Goal: Task Accomplishment & Management: Use online tool/utility

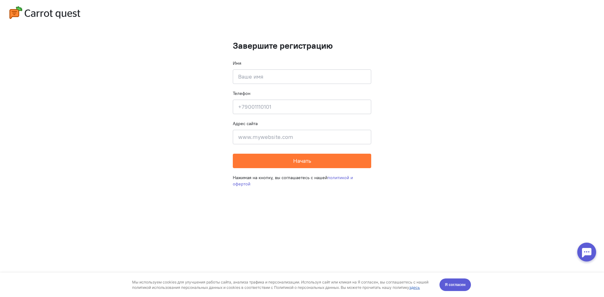
click at [297, 68] on div "Имя Введите своё имя" at bounding box center [302, 72] width 138 height 24
click at [296, 70] on input at bounding box center [302, 77] width 138 height 14
type input "dasfasd"
click at [279, 107] on input at bounding box center [302, 107] width 138 height 14
type input "[PHONE_NUMBER]"
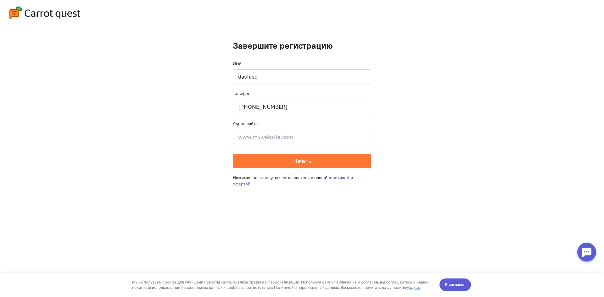
click at [284, 135] on input at bounding box center [302, 137] width 138 height 14
drag, startPoint x: 302, startPoint y: 138, endPoint x: 258, endPoint y: 139, distance: 44.1
click at [258, 139] on input "[URL][DOMAIN_NAME]" at bounding box center [302, 137] width 138 height 14
click at [303, 138] on input "[URL][DOMAIN_NAME]" at bounding box center [302, 137] width 138 height 14
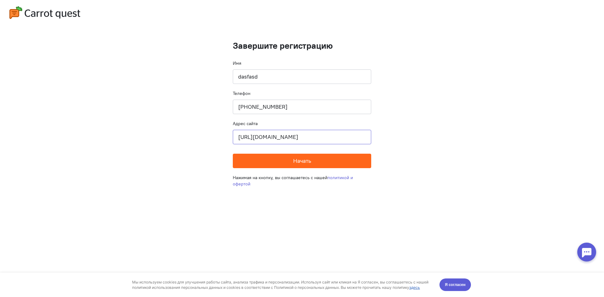
type input "[URL][DOMAIN_NAME]"
click at [305, 155] on button "Начать" at bounding box center [302, 161] width 138 height 14
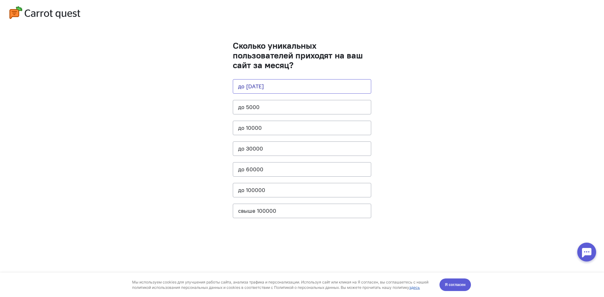
click at [279, 89] on button "до [DATE]" at bounding box center [302, 86] width 138 height 14
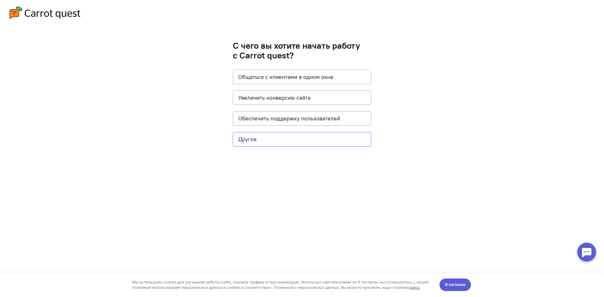
click at [276, 139] on button "Другое" at bounding box center [302, 139] width 138 height 14
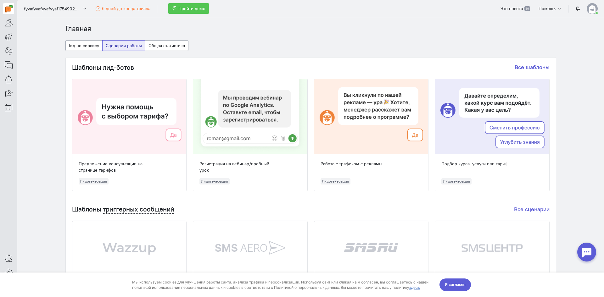
click at [191, 9] on span "Пройти демо" at bounding box center [191, 9] width 27 height 6
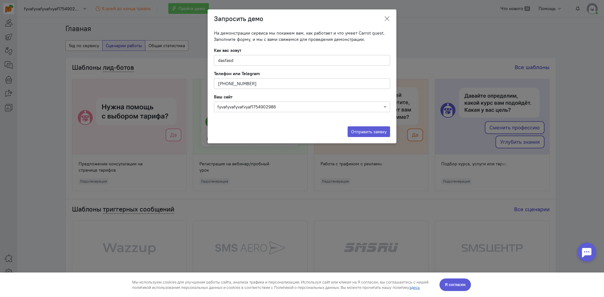
click at [380, 21] on button at bounding box center [387, 19] width 19 height 15
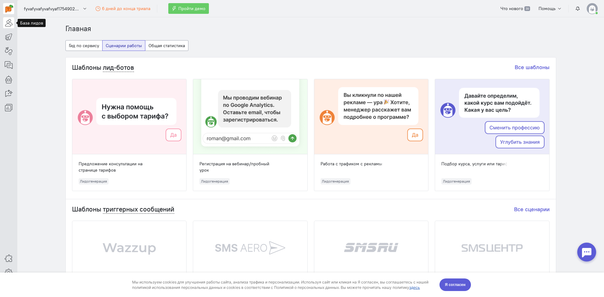
click at [12, 26] on icon at bounding box center [9, 23] width 8 height 8
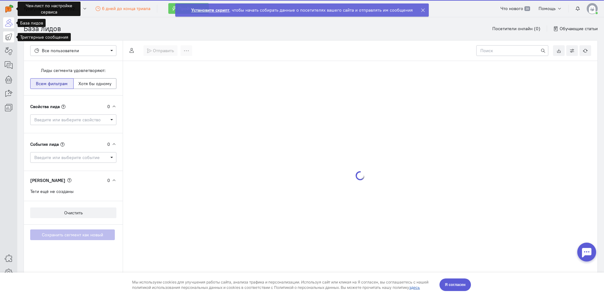
click at [9, 38] on icon at bounding box center [9, 37] width 8 height 8
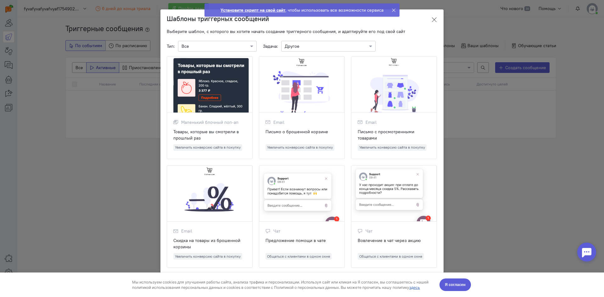
click at [431, 18] on icon at bounding box center [434, 20] width 6 height 6
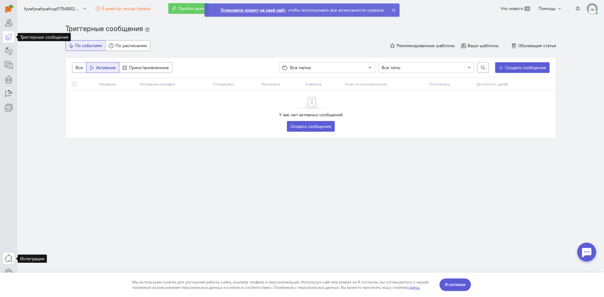
click at [9, 256] on icon at bounding box center [9, 259] width 8 height 8
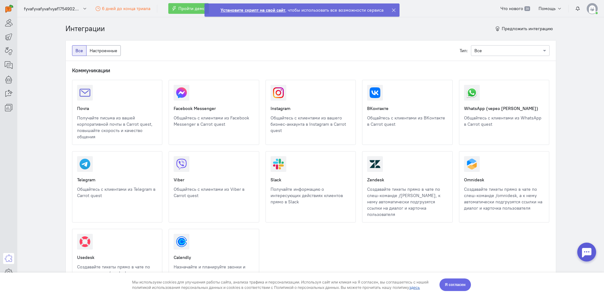
drag, startPoint x: 463, startPoint y: 286, endPoint x: 461, endPoint y: 557, distance: 271.0
click at [463, 286] on span "Я согласен" at bounding box center [455, 285] width 21 height 6
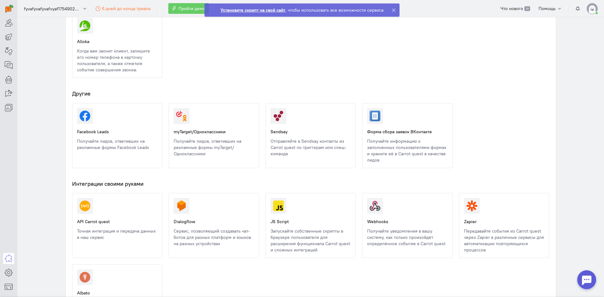
scroll to position [629, 0]
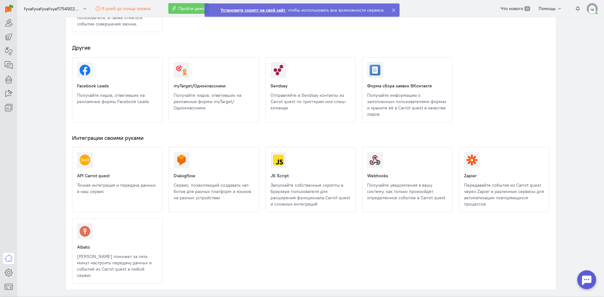
click at [363, 206] on link at bounding box center [363, 206] width 0 height 0
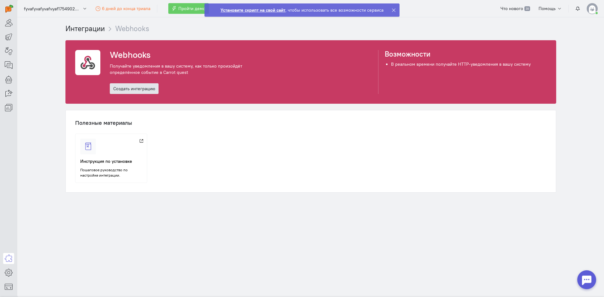
click at [140, 87] on link "Создать интеграцию" at bounding box center [134, 88] width 49 height 11
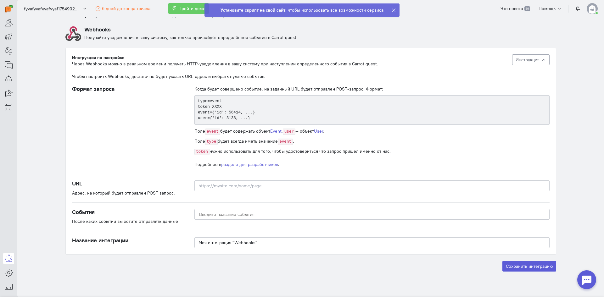
scroll to position [28, 0]
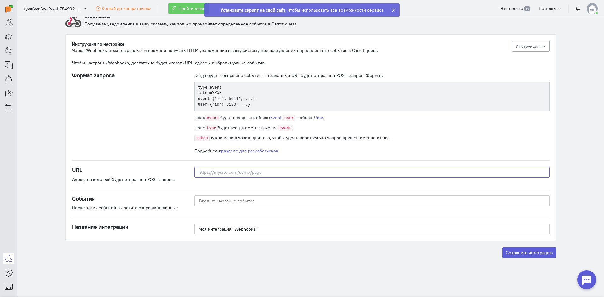
click at [220, 175] on input at bounding box center [371, 172] width 355 height 11
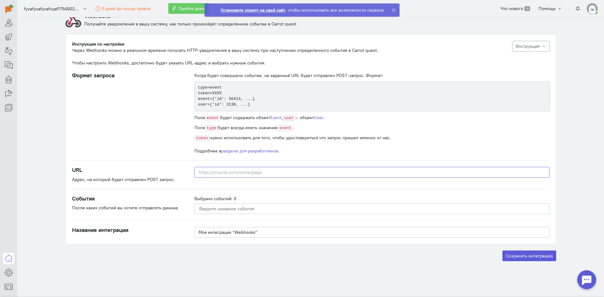
paste input "[URL][DOMAIN_NAME]"
type input "[URL][DOMAIN_NAME]"
click at [249, 206] on input "Select box" at bounding box center [372, 209] width 346 height 7
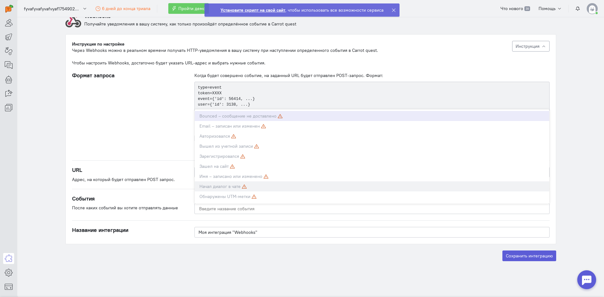
click at [247, 184] on div "Начал диалог в чате" at bounding box center [372, 186] width 345 height 6
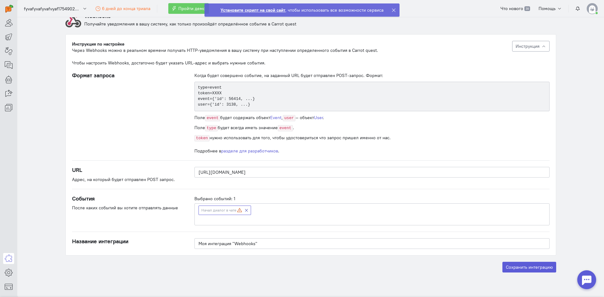
click at [245, 209] on icon at bounding box center [247, 211] width 4 height 4
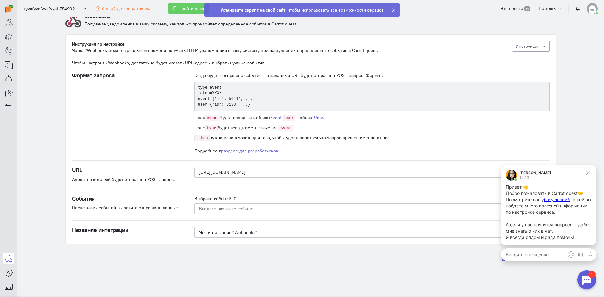
scroll to position [0, 0]
